Goal: Task Accomplishment & Management: Use online tool/utility

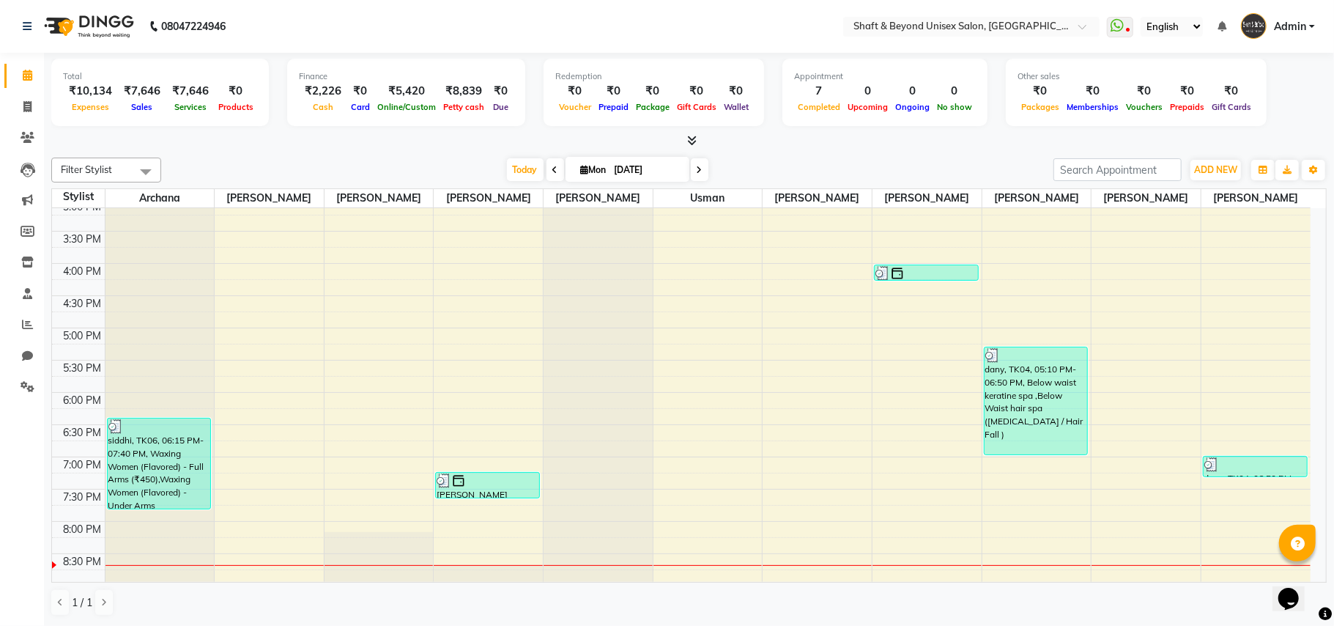
scroll to position [394, 0]
click at [552, 173] on icon at bounding box center [555, 170] width 6 height 9
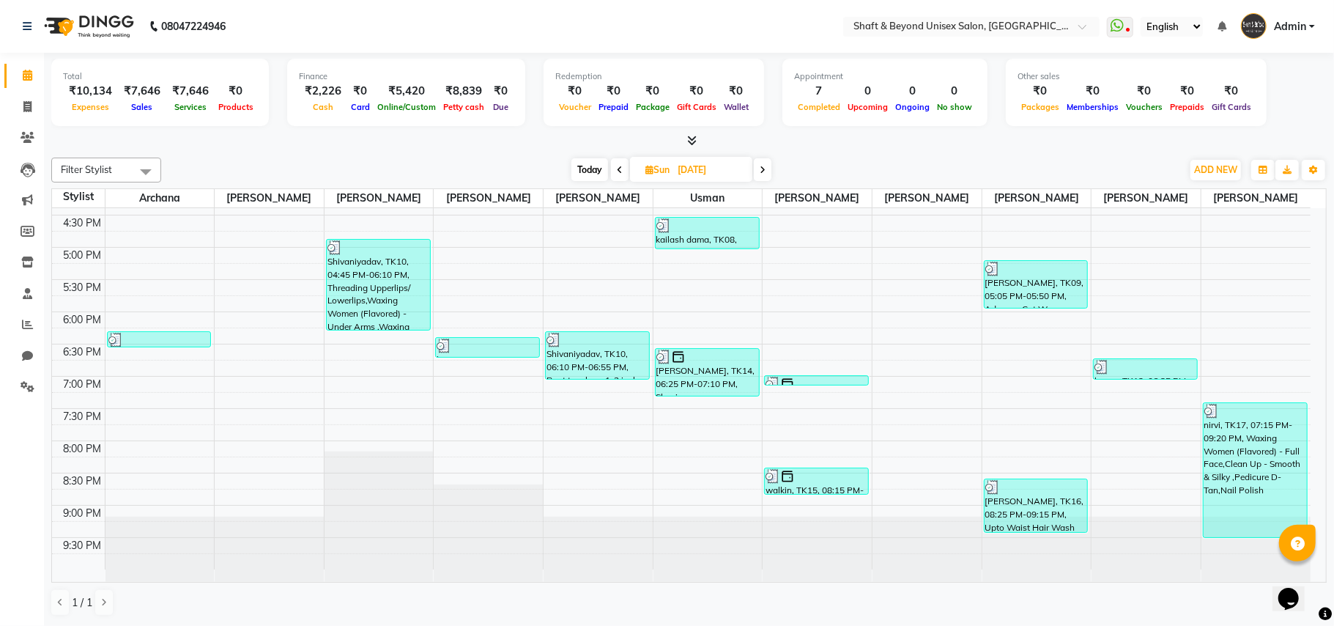
scroll to position [492, 0]
click at [766, 173] on span at bounding box center [763, 169] width 18 height 23
type input "[DATE]"
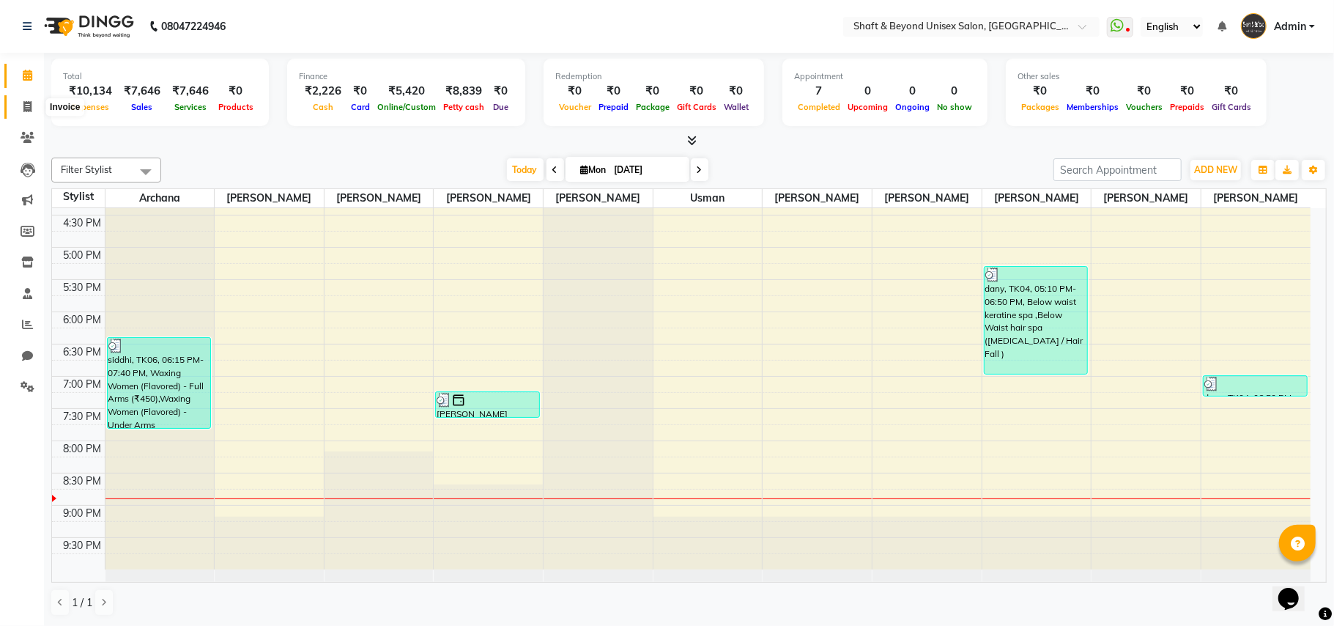
click at [23, 104] on icon at bounding box center [27, 106] width 8 height 11
select select "service"
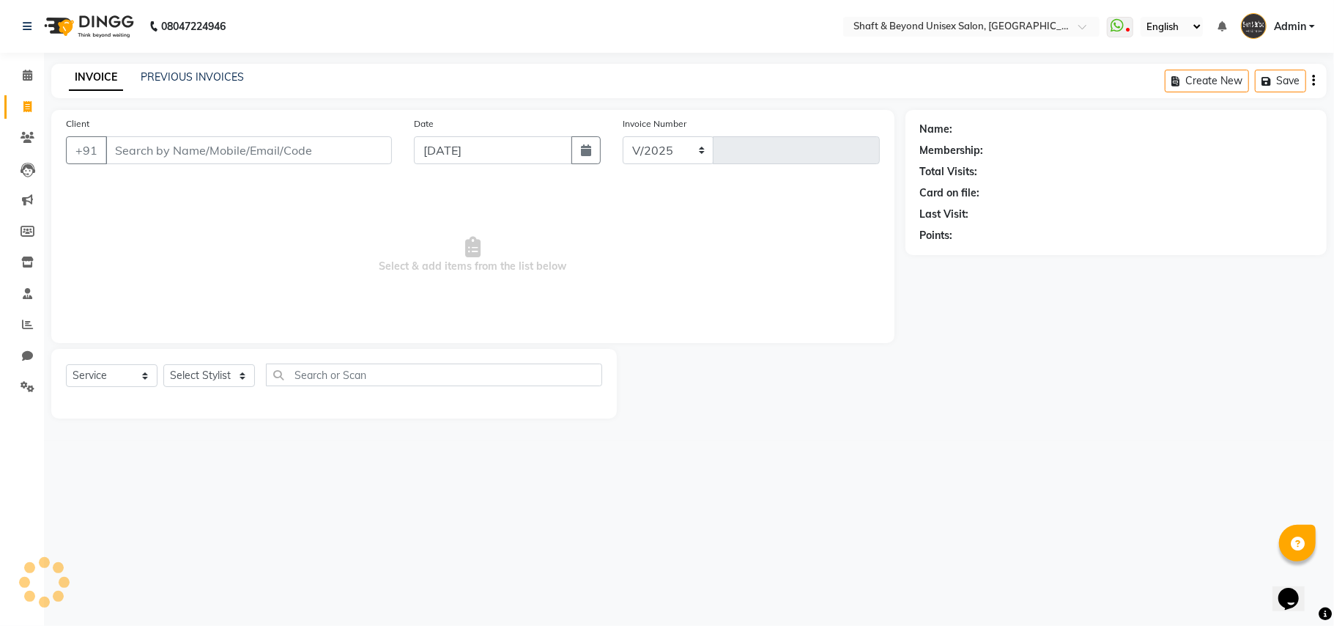
select select "3878"
type input "2270"
click at [147, 147] on input "Client" at bounding box center [248, 150] width 286 height 28
type input "e"
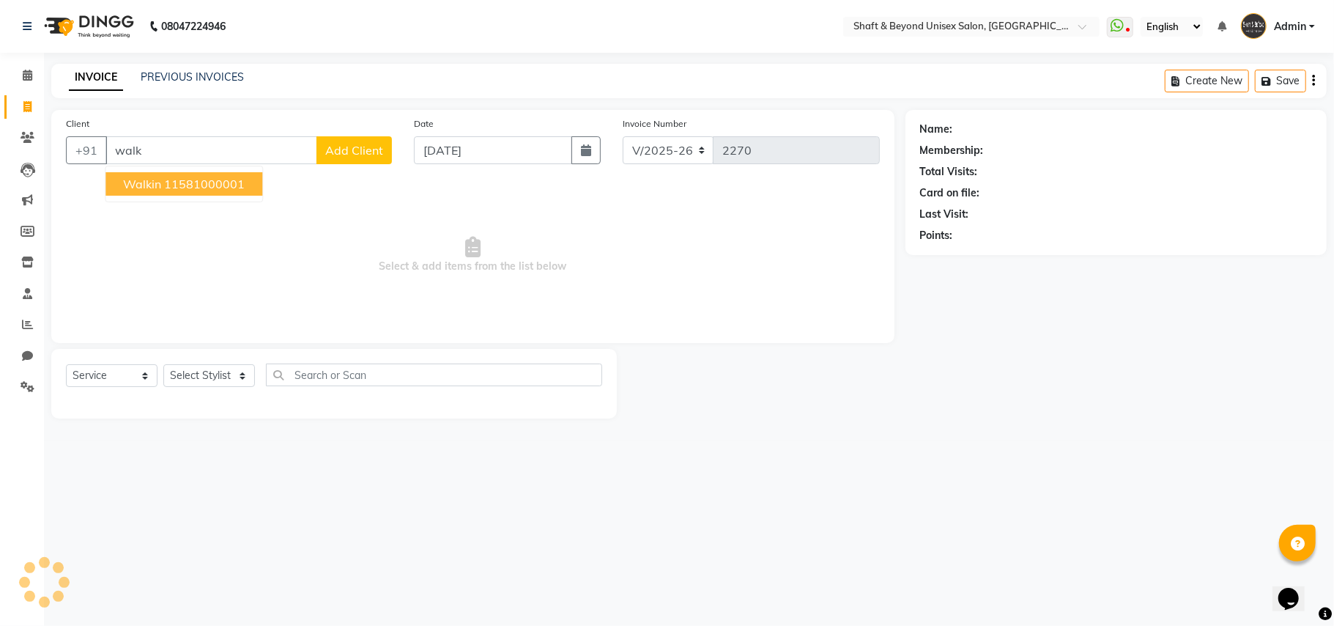
click at [163, 185] on button "walkin 11581000001" at bounding box center [183, 183] width 157 height 23
type input "11581000001"
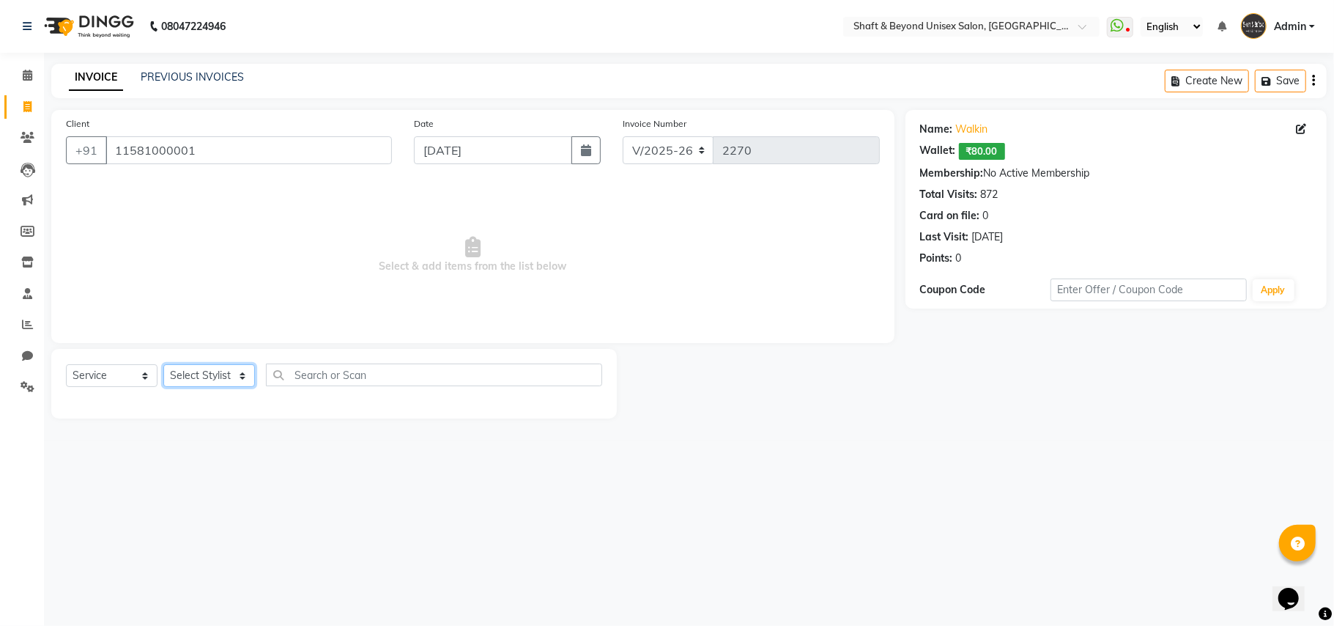
click at [189, 371] on select "Select Stylist Archana [PERSON_NAME] [PERSON_NAME] [PERSON_NAME] [PERSON_NAME] …" at bounding box center [209, 375] width 92 height 23
select select "19080"
click at [163, 364] on select "Select Stylist Archana [PERSON_NAME] [PERSON_NAME] [PERSON_NAME] [PERSON_NAME] …" at bounding box center [209, 375] width 92 height 23
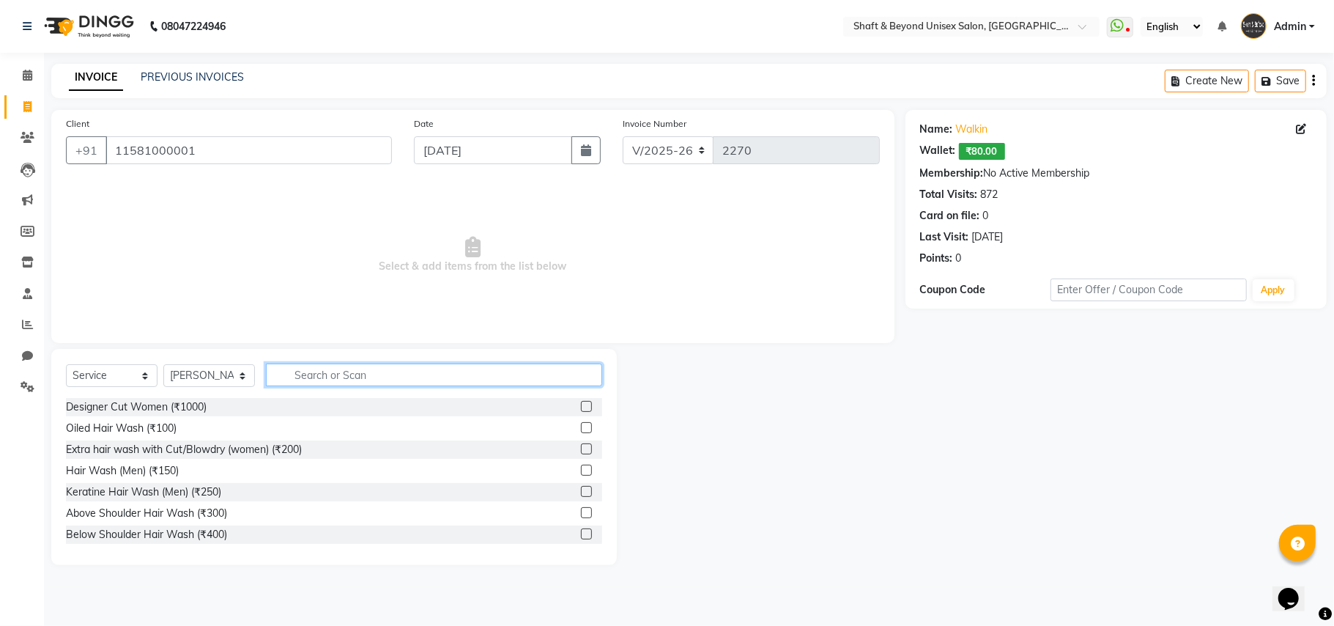
click at [344, 373] on input "text" at bounding box center [434, 374] width 336 height 23
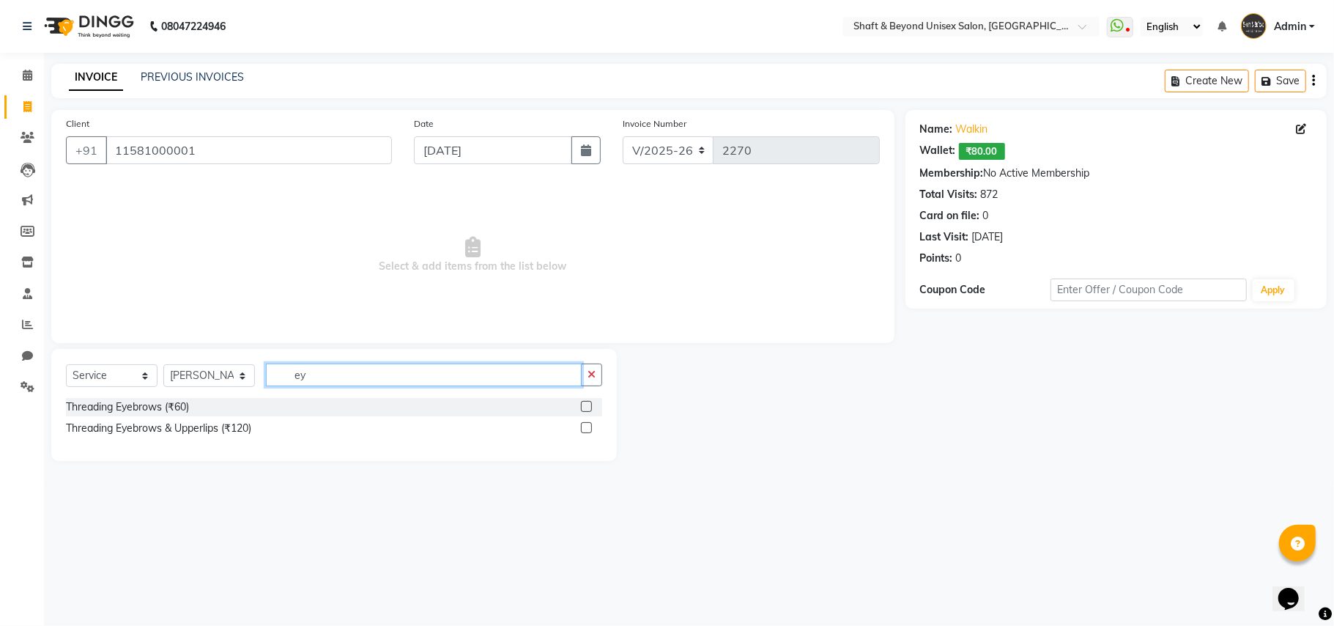
type input "ey"
click at [587, 429] on label at bounding box center [586, 427] width 11 height 11
click at [587, 429] on input "checkbox" at bounding box center [586, 428] width 10 height 10
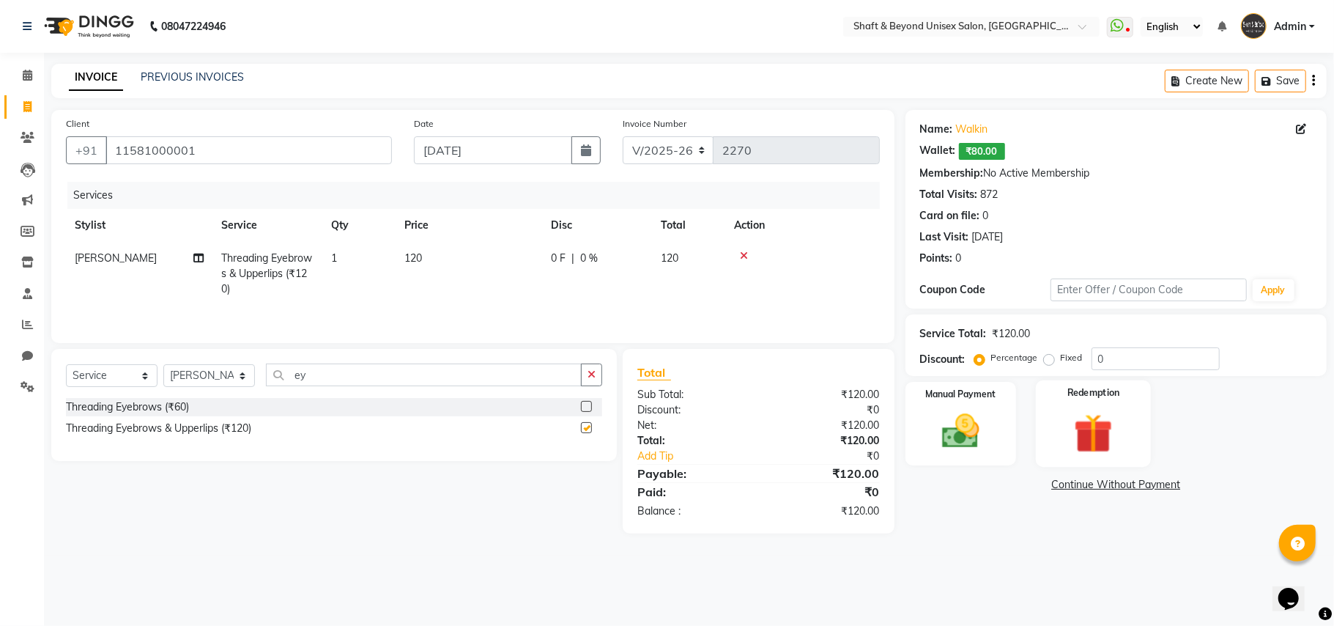
checkbox input "false"
click at [968, 428] on img at bounding box center [961, 431] width 64 height 45
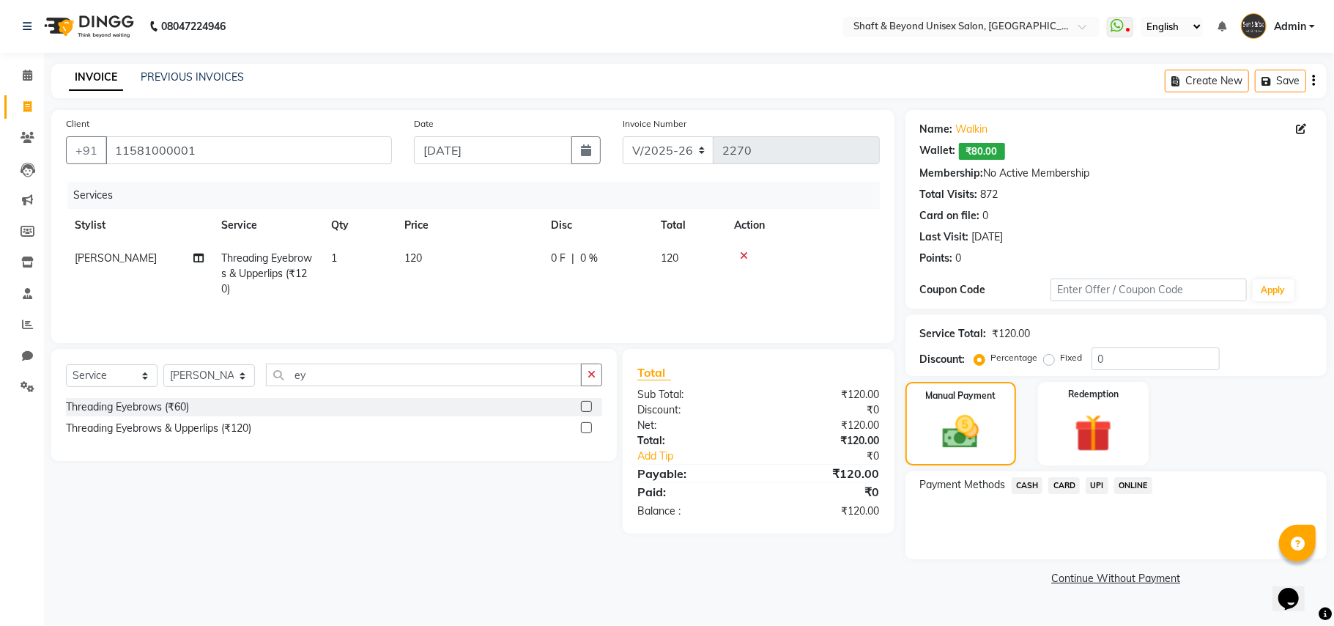
click at [1028, 483] on span "CASH" at bounding box center [1027, 485] width 31 height 17
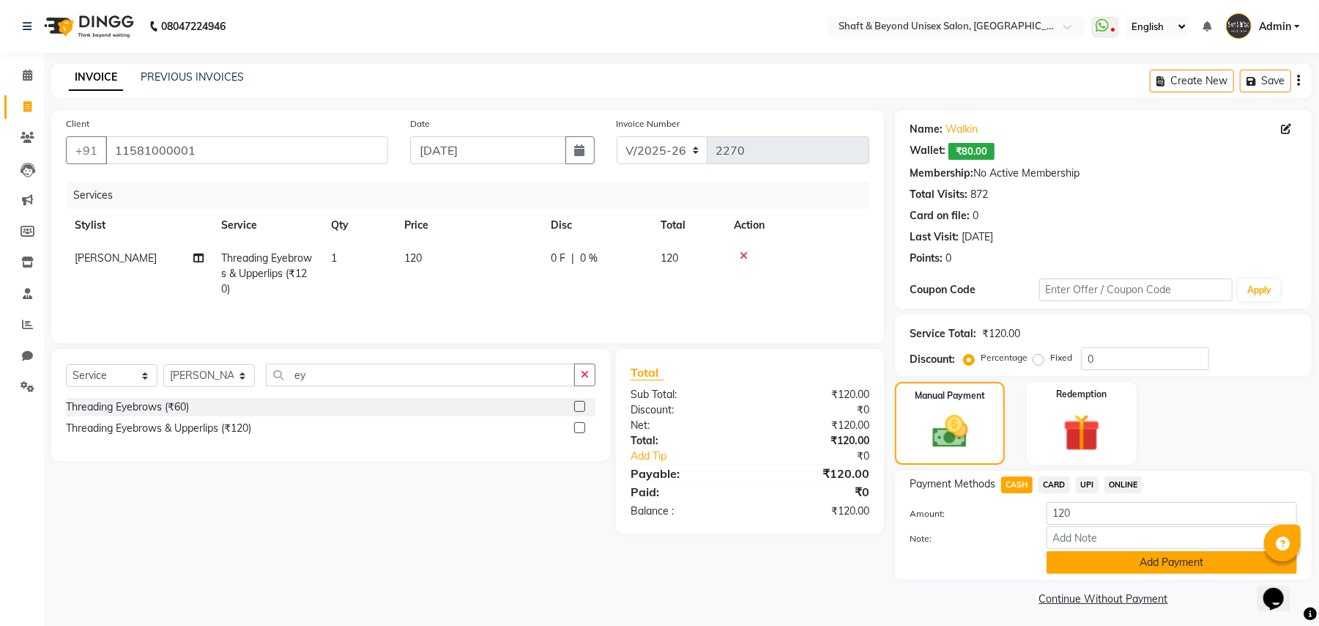
click at [1102, 566] on button "Add Payment" at bounding box center [1172, 562] width 251 height 23
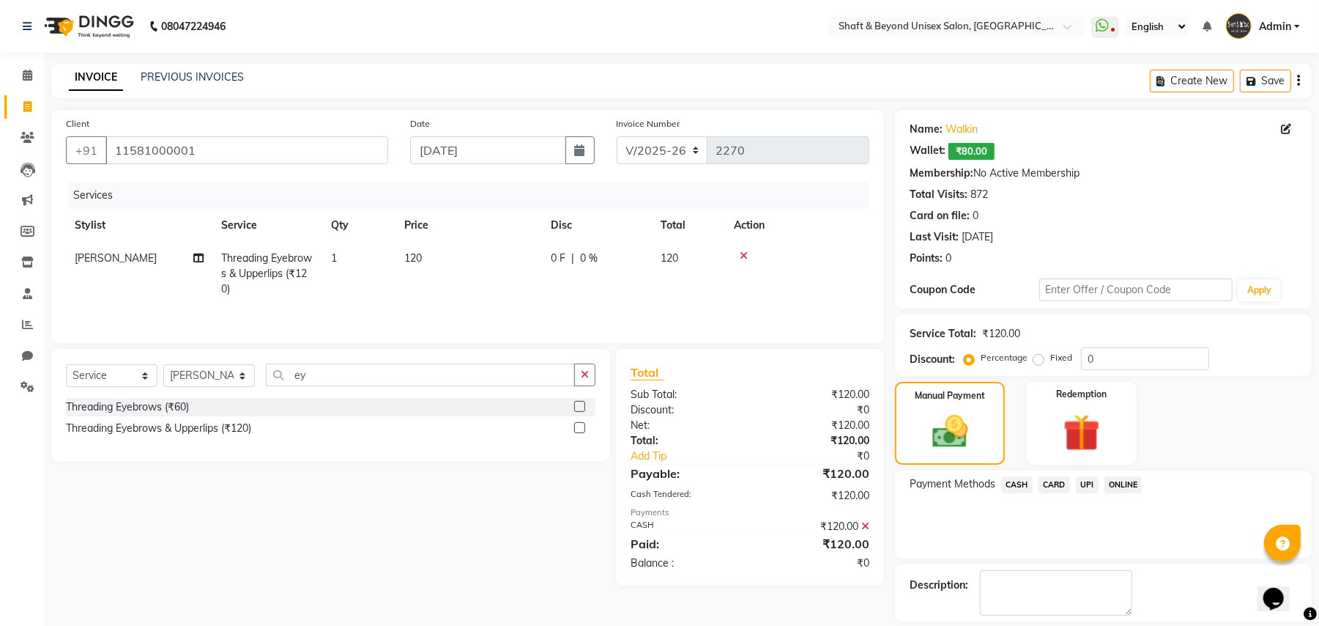
scroll to position [68, 0]
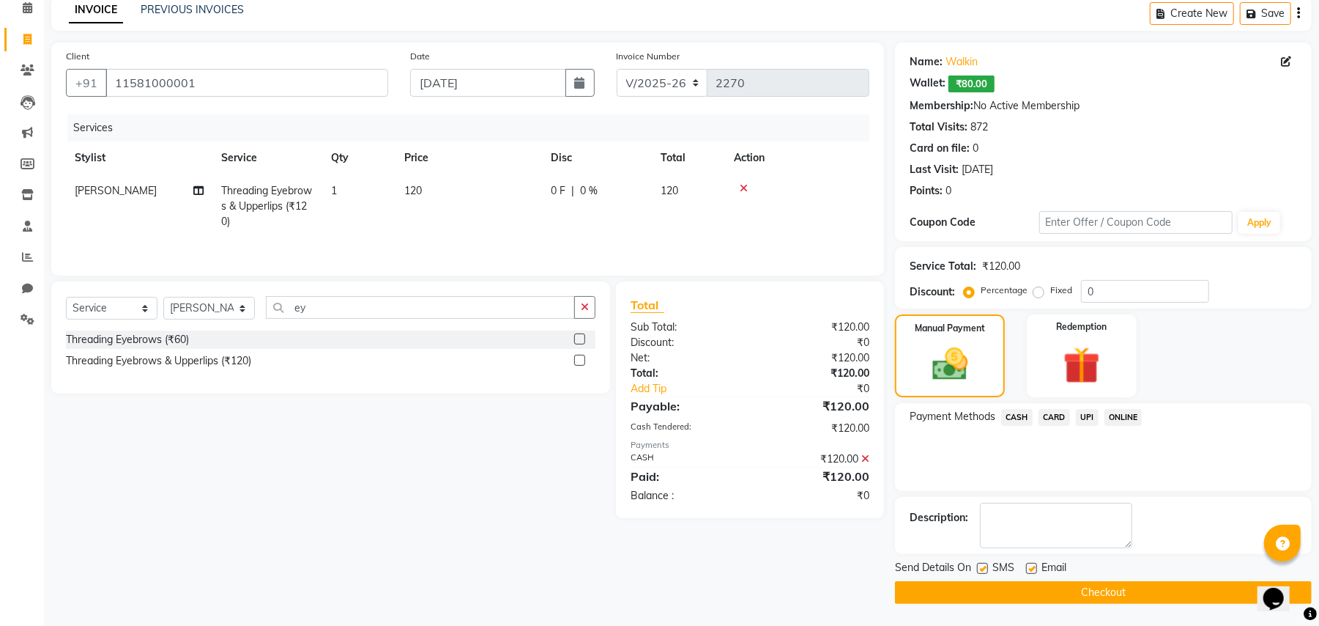
click at [1085, 596] on button "Checkout" at bounding box center [1103, 592] width 417 height 23
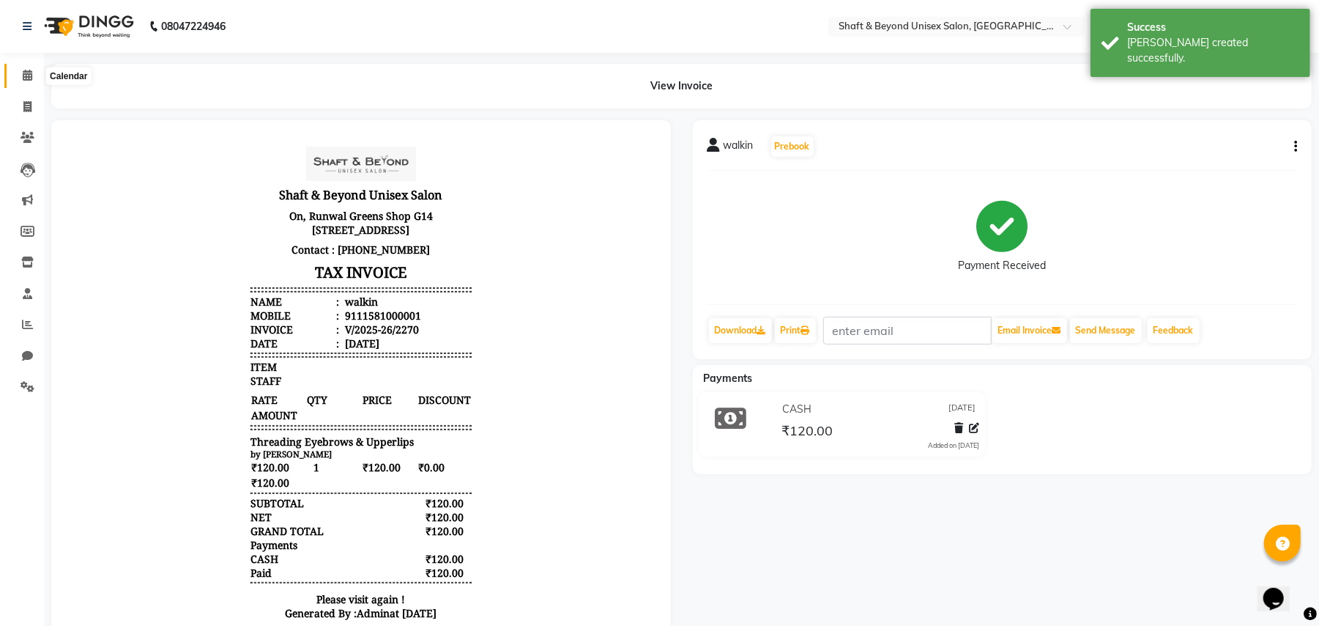
click at [29, 79] on icon at bounding box center [28, 75] width 10 height 11
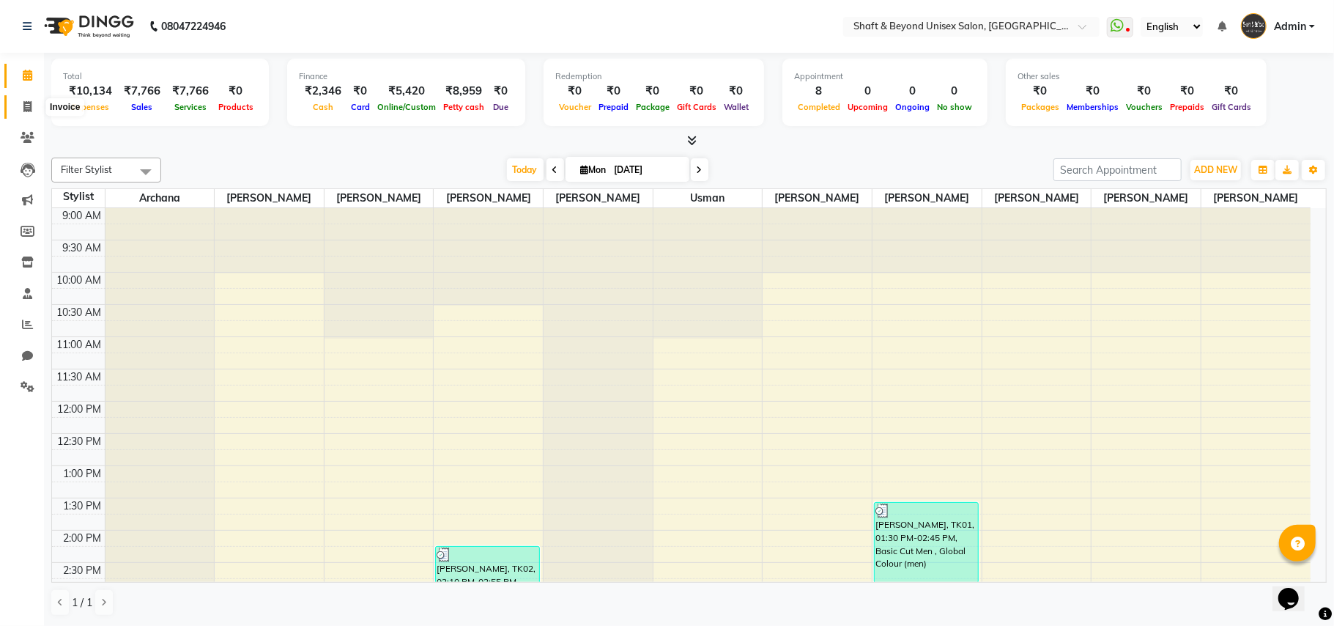
click at [24, 110] on icon at bounding box center [27, 106] width 8 height 11
select select "3878"
select select "service"
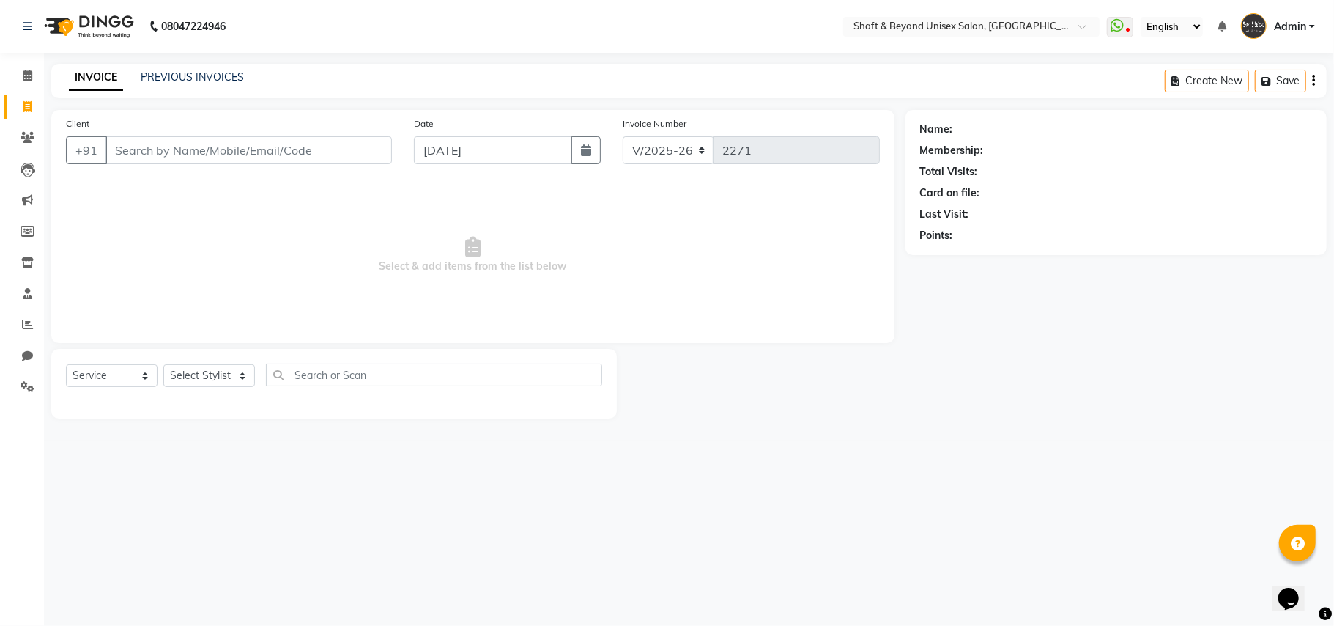
click at [171, 149] on input "Client" at bounding box center [248, 150] width 286 height 28
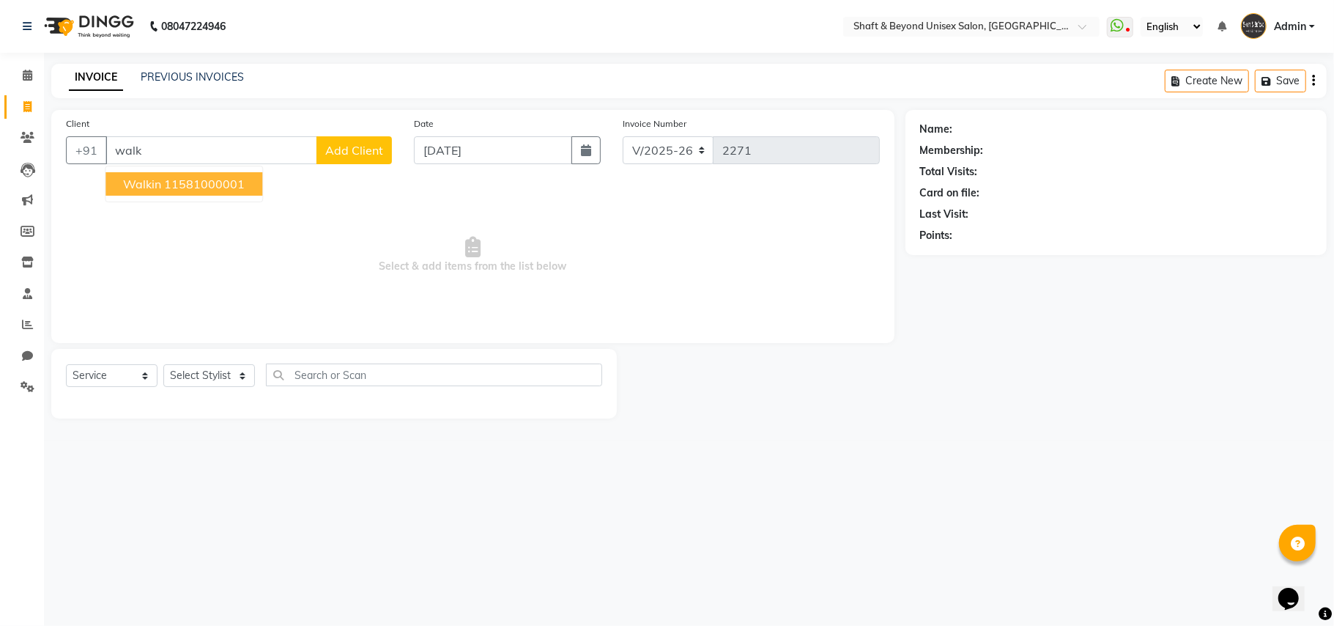
click at [179, 188] on ngb-highlight "11581000001" at bounding box center [204, 184] width 81 height 15
type input "11581000001"
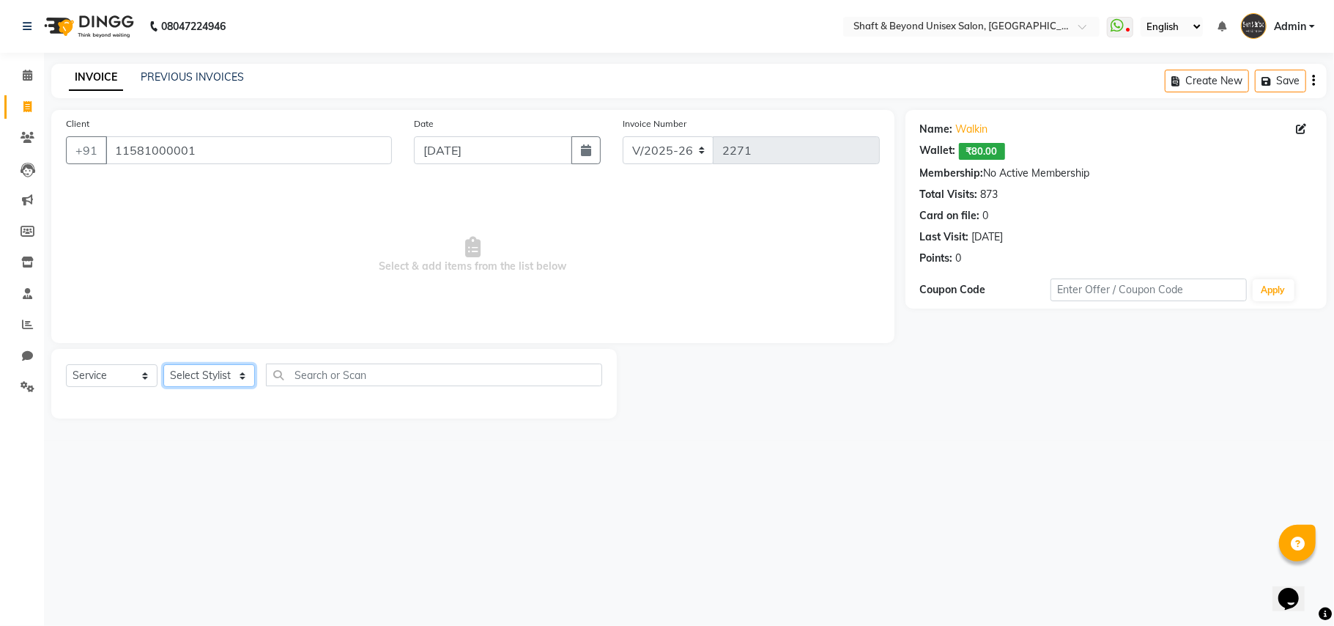
click at [202, 370] on select "Select Stylist Archana [PERSON_NAME] [PERSON_NAME] [PERSON_NAME] [PERSON_NAME] …" at bounding box center [209, 375] width 92 height 23
select select "66753"
click at [163, 364] on select "Select Stylist Archana [PERSON_NAME] [PERSON_NAME] [PERSON_NAME] [PERSON_NAME] …" at bounding box center [209, 375] width 92 height 23
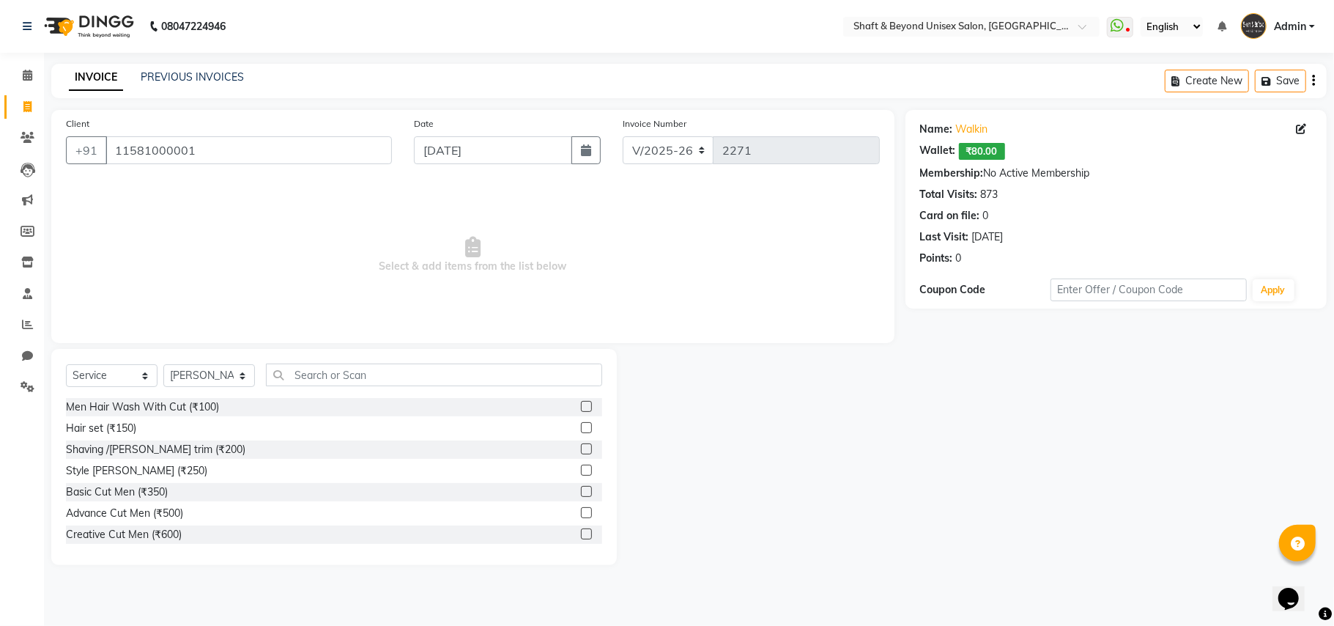
click at [581, 449] on label at bounding box center [586, 448] width 11 height 11
click at [581, 449] on input "checkbox" at bounding box center [586, 450] width 10 height 10
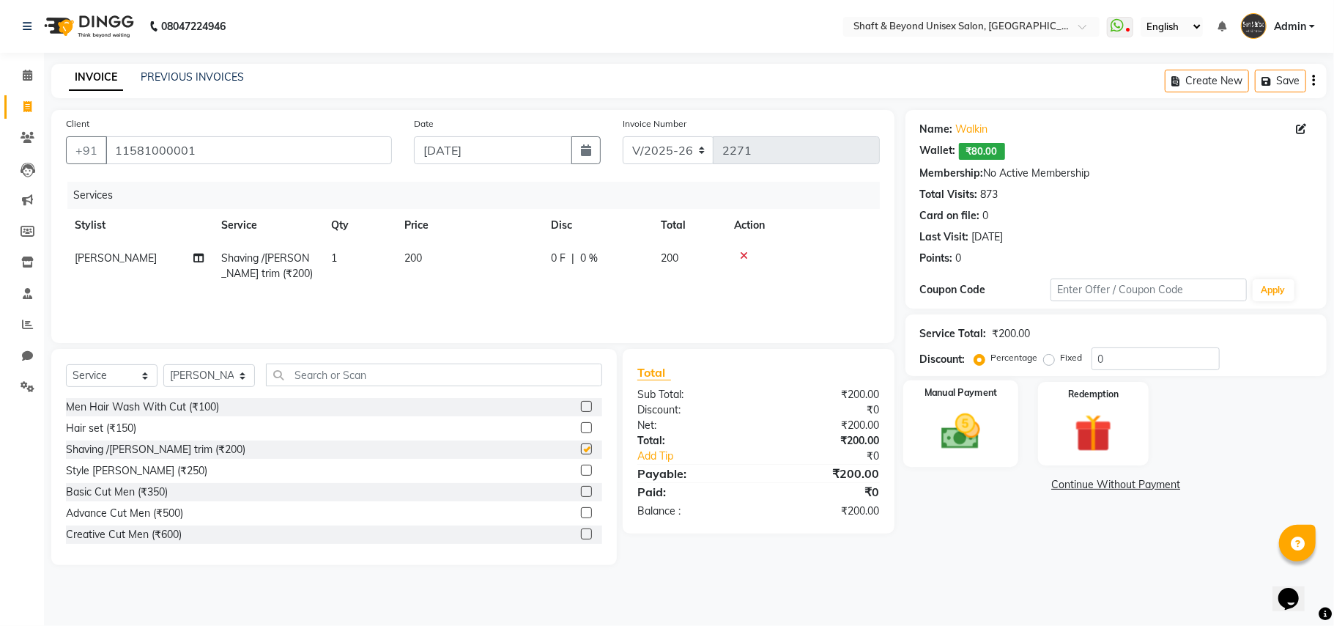
checkbox input "false"
click at [960, 437] on img at bounding box center [961, 431] width 64 height 45
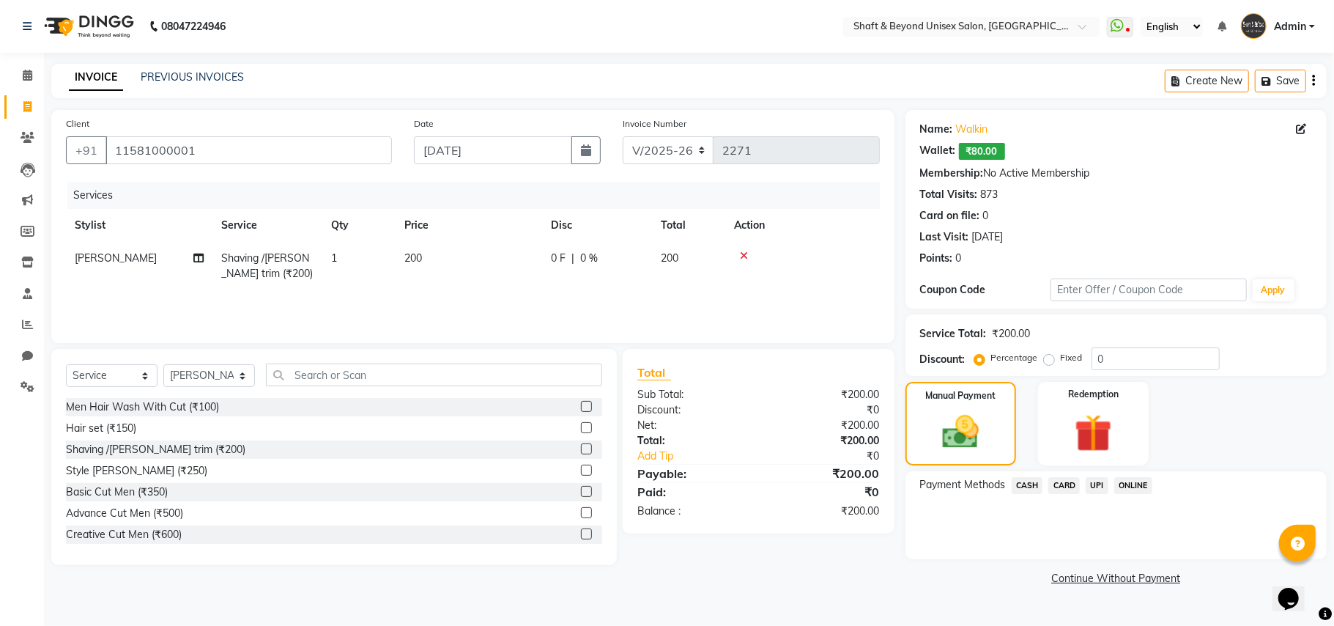
click at [1034, 482] on span "CASH" at bounding box center [1027, 485] width 31 height 17
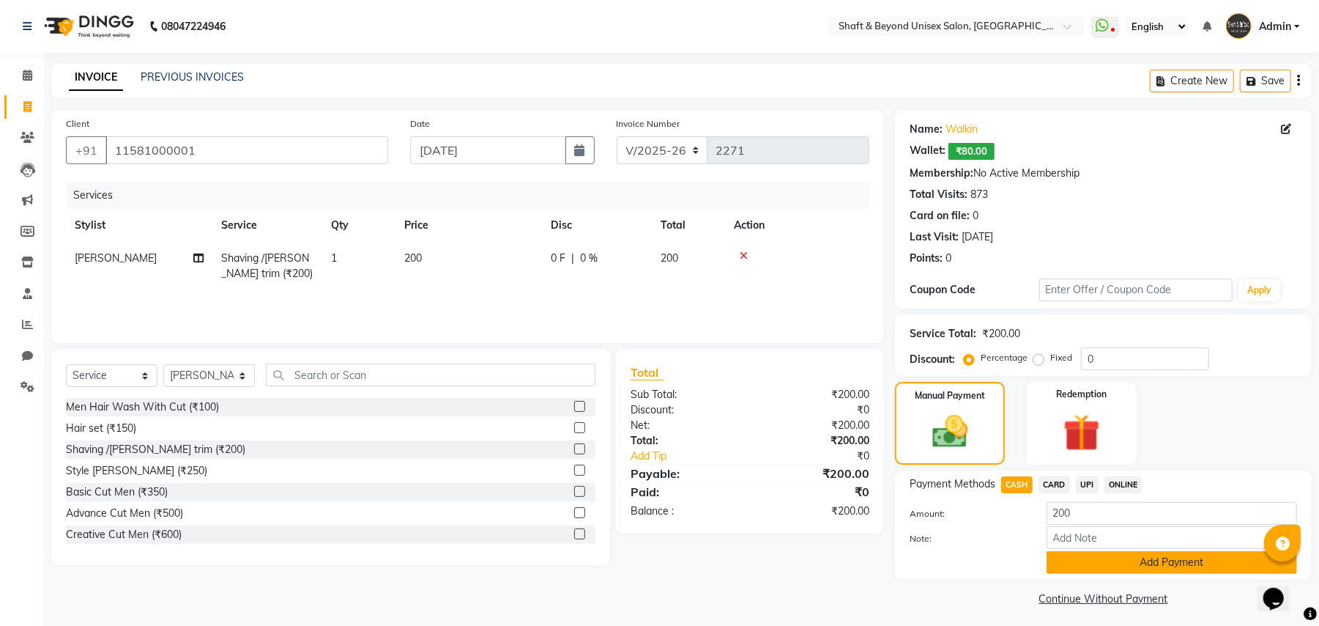
click at [1077, 557] on button "Add Payment" at bounding box center [1172, 562] width 251 height 23
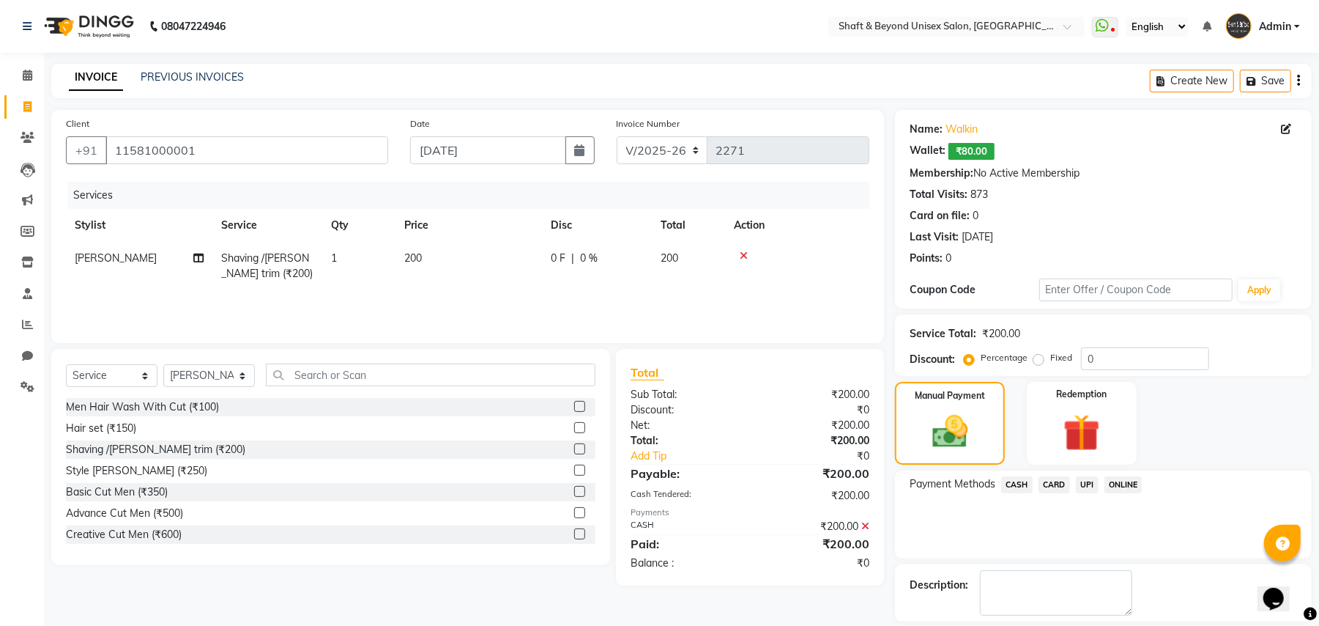
scroll to position [68, 0]
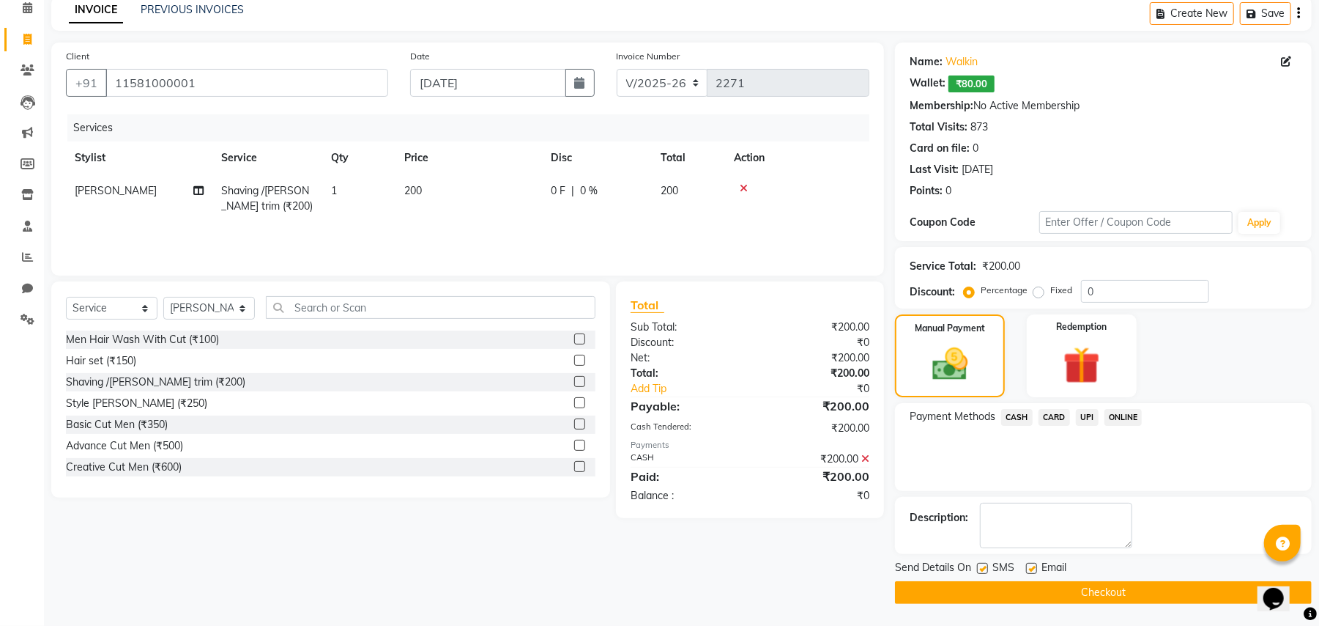
click at [1043, 589] on button "Checkout" at bounding box center [1103, 592] width 417 height 23
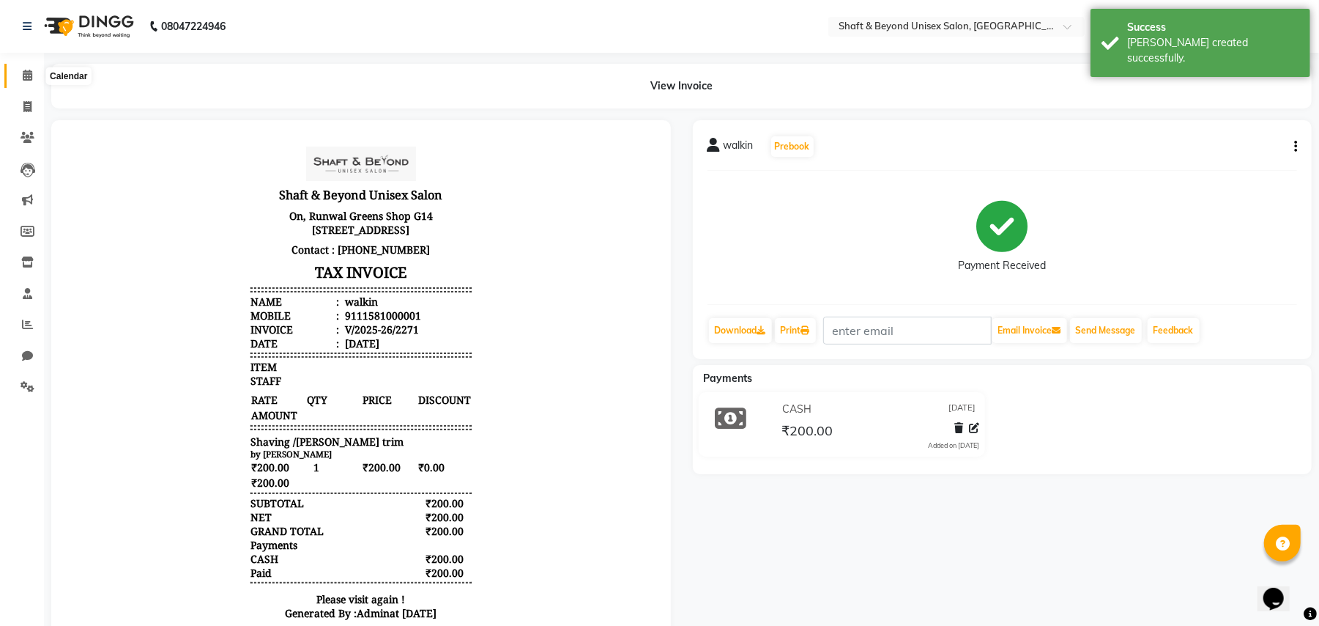
click at [31, 78] on icon at bounding box center [28, 75] width 10 height 11
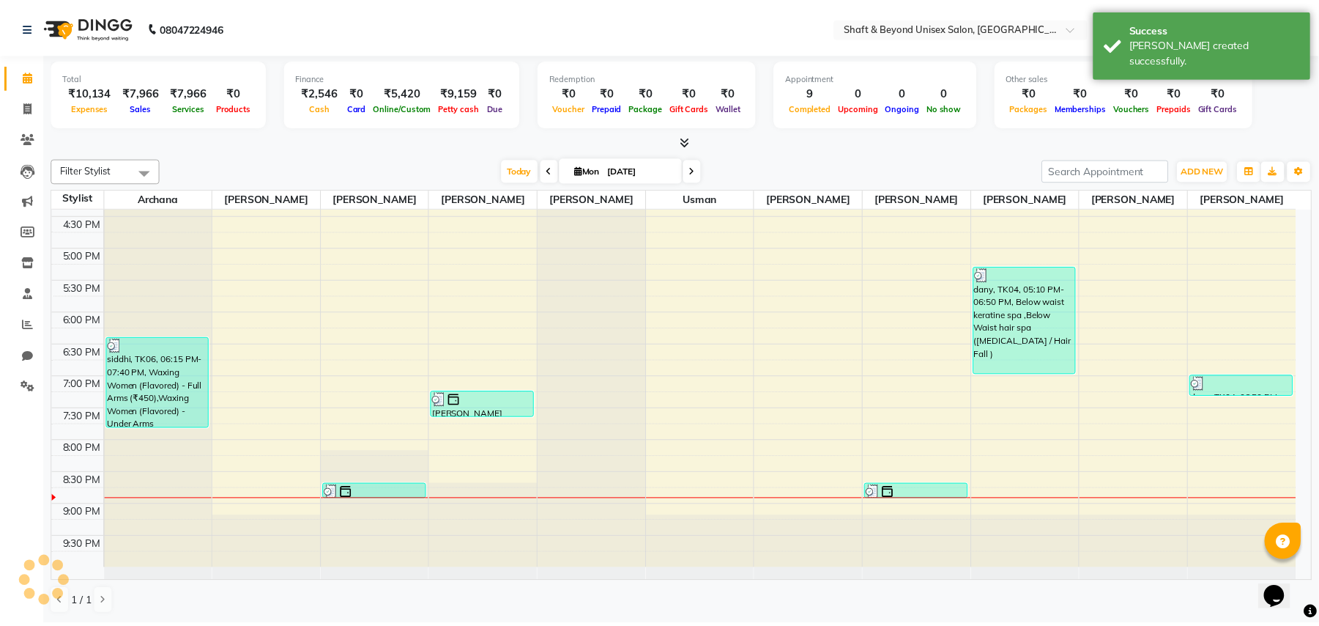
scroll to position [492, 0]
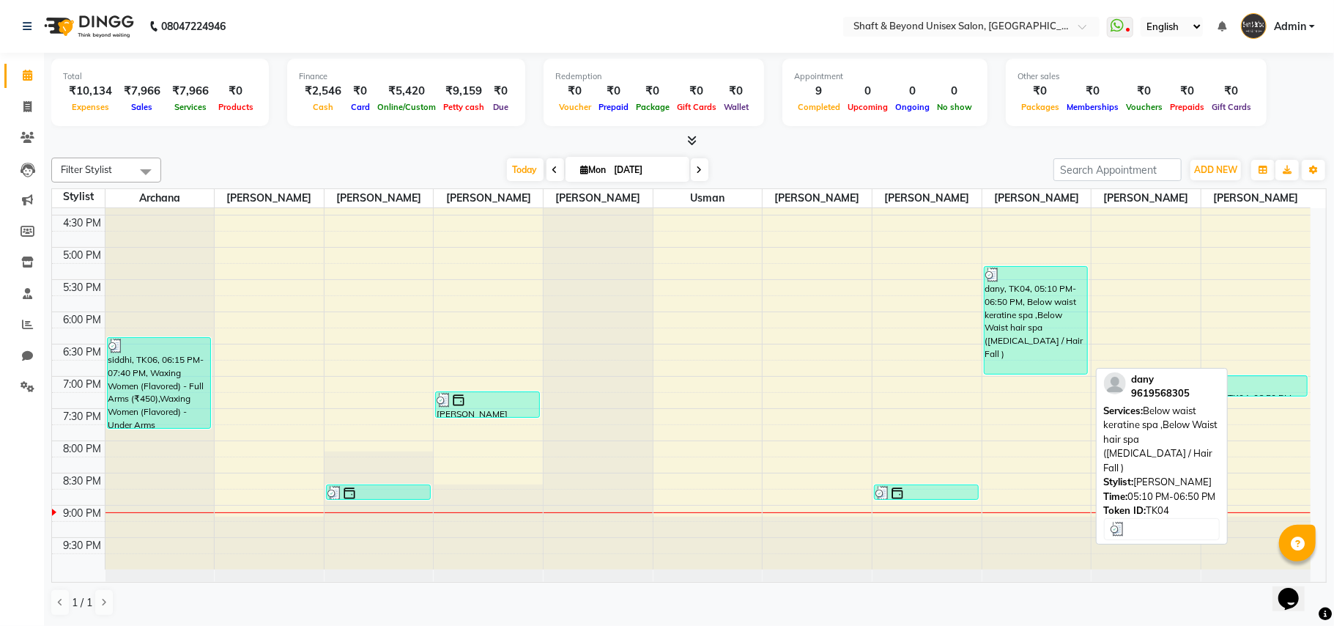
click at [1040, 337] on div "dany, TK04, 05:10 PM-06:50 PM, Below waist keratine spa ,Below Waist hair spa (…" at bounding box center [1036, 320] width 103 height 107
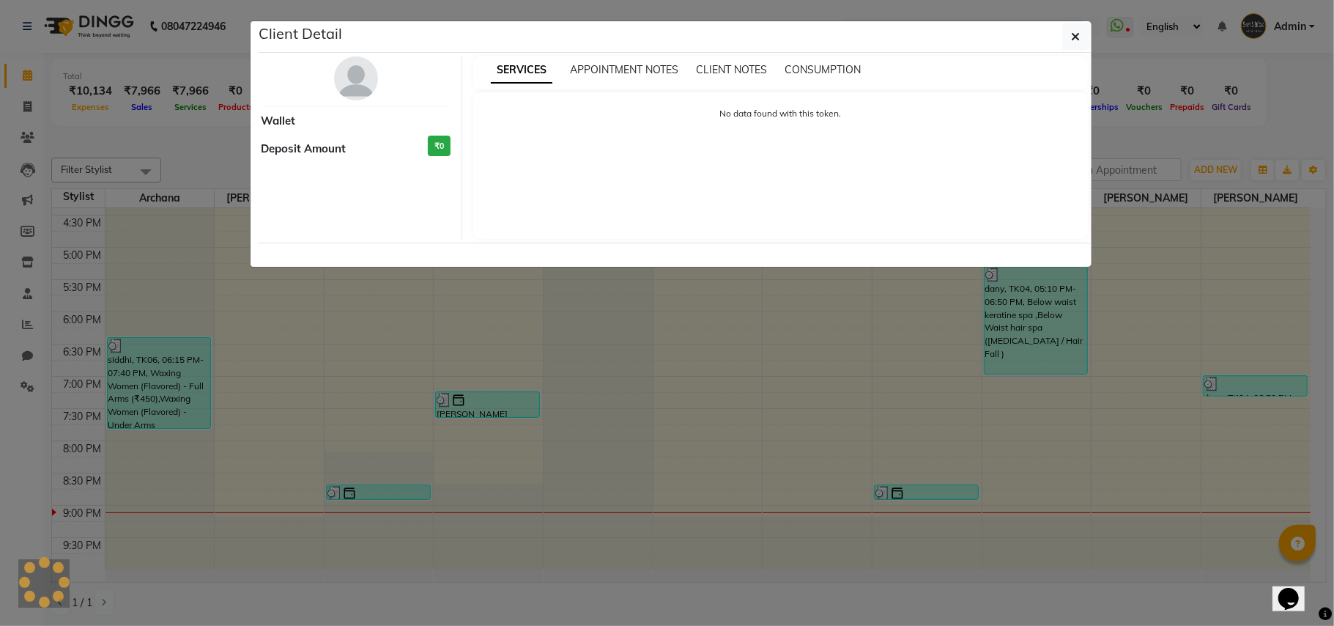
select select "3"
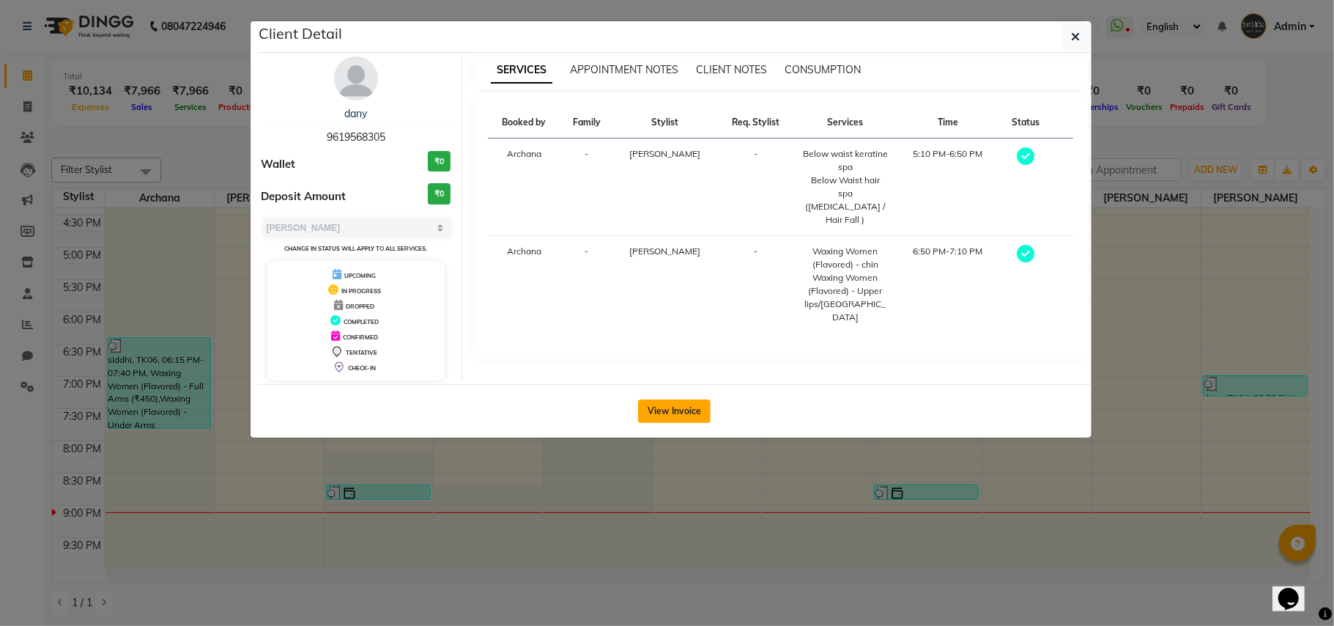
click at [686, 408] on button "View Invoice" at bounding box center [674, 410] width 73 height 23
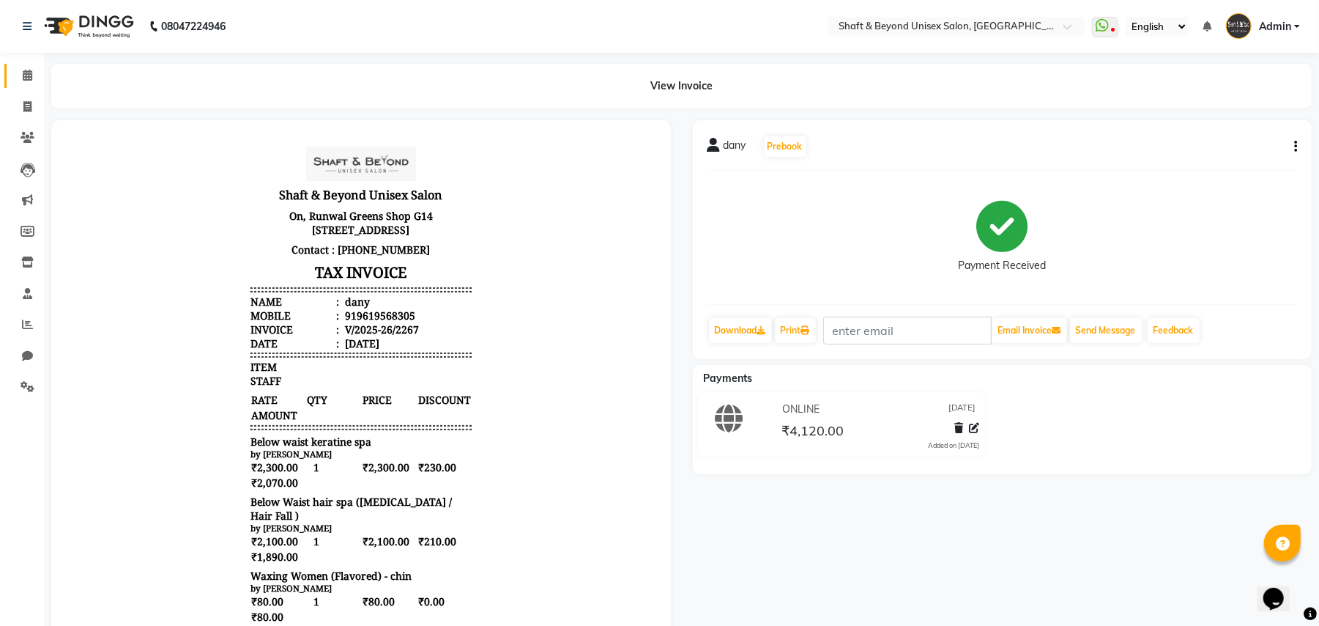
scroll to position [279, 0]
